Goal: Task Accomplishment & Management: Manage account settings

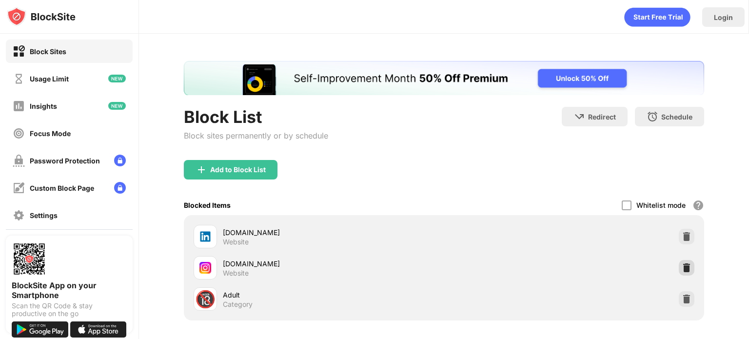
click at [679, 259] on div "[DOMAIN_NAME] Website" at bounding box center [444, 267] width 509 height 31
click at [682, 266] on img at bounding box center [687, 268] width 10 height 10
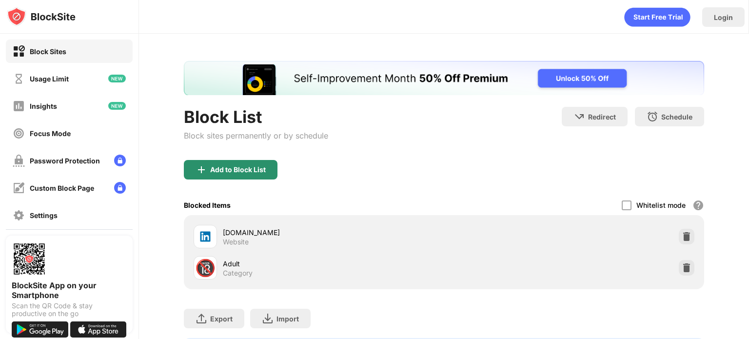
click at [230, 169] on div "Add to Block List" at bounding box center [238, 170] width 56 height 8
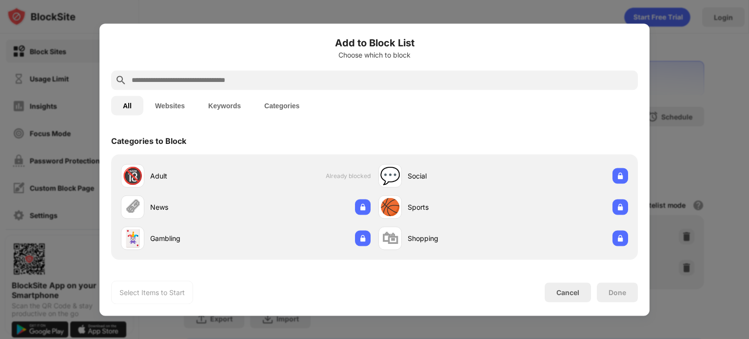
click at [164, 99] on button "Websites" at bounding box center [169, 106] width 53 height 20
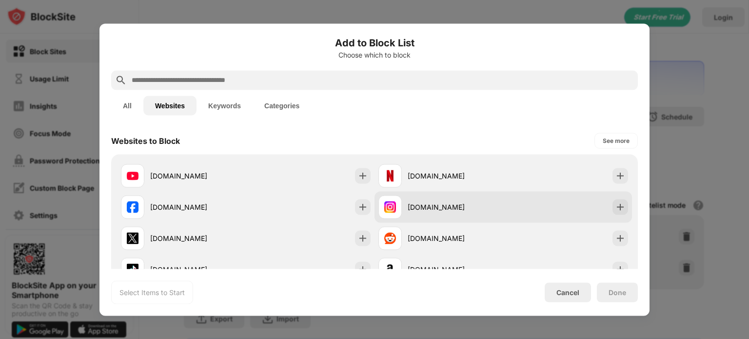
drag, startPoint x: 405, startPoint y: 208, endPoint x: 404, endPoint y: 214, distance: 6.5
click at [408, 208] on div "[DOMAIN_NAME]" at bounding box center [456, 207] width 96 height 10
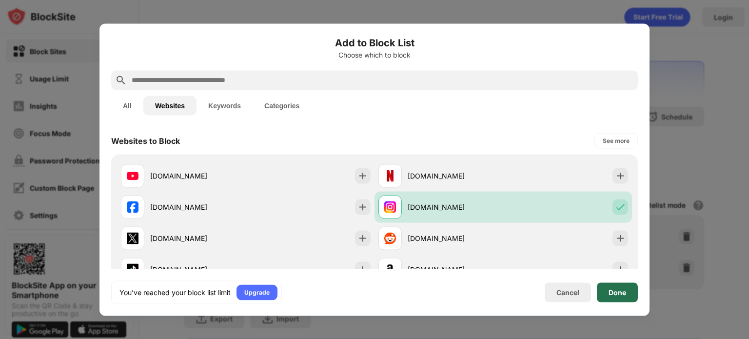
click at [625, 288] on div "Done" at bounding box center [618, 292] width 18 height 8
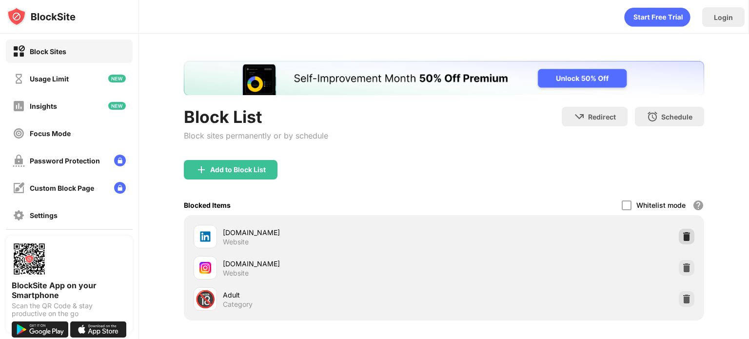
click at [682, 236] on img at bounding box center [687, 237] width 10 height 10
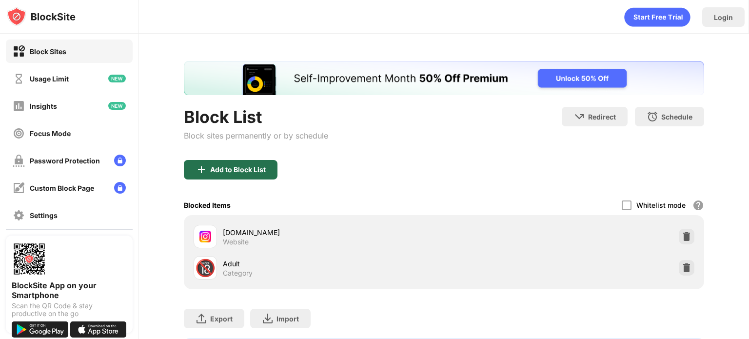
click at [219, 177] on div "Add to Block List" at bounding box center [231, 170] width 94 height 20
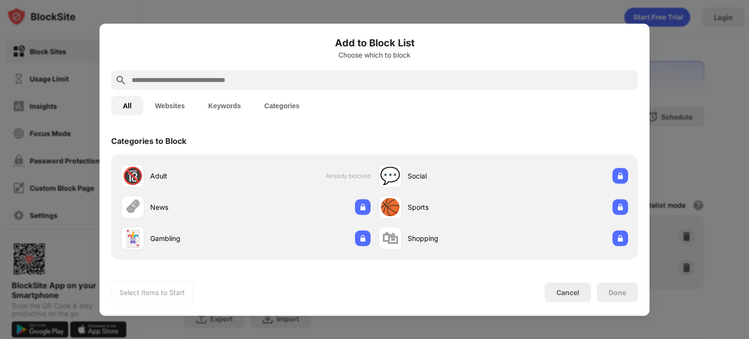
click at [178, 79] on input "text" at bounding box center [382, 80] width 503 height 12
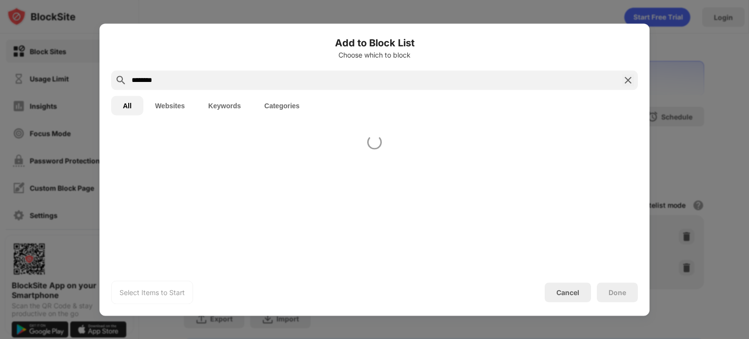
type input "********"
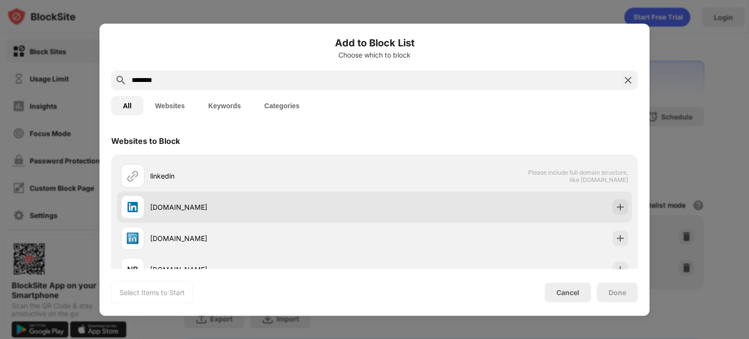
click at [197, 199] on div "[DOMAIN_NAME]" at bounding box center [248, 206] width 254 height 23
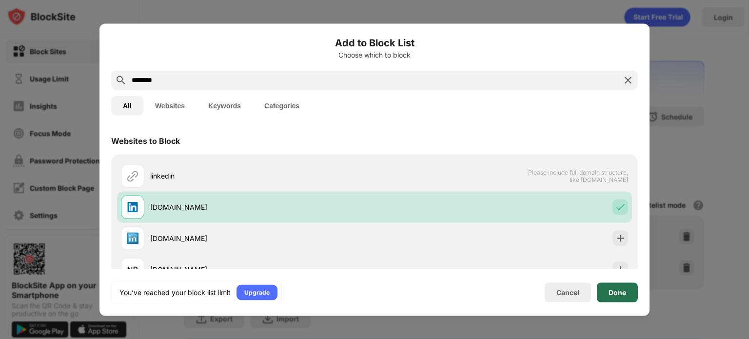
click at [622, 296] on div "Done" at bounding box center [618, 292] width 18 height 8
